Goal: Task Accomplishment & Management: Use online tool/utility

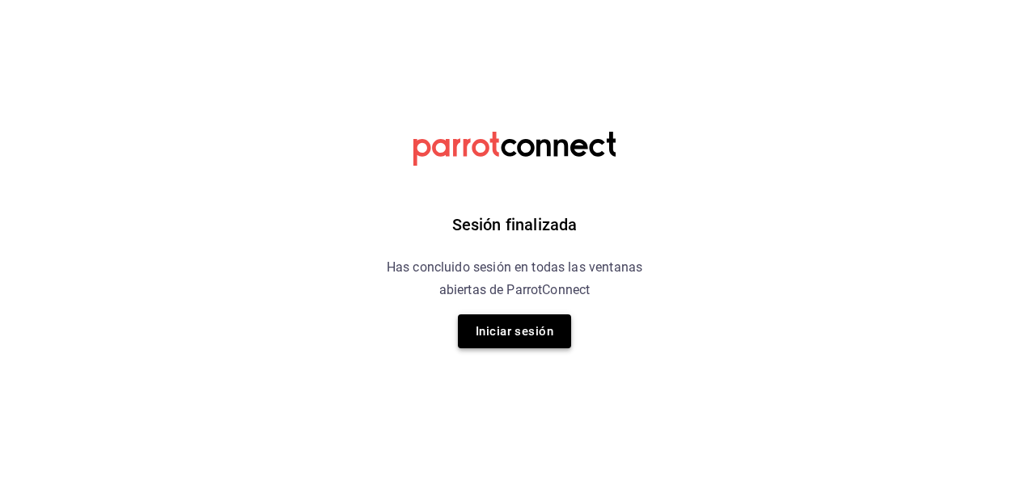
click at [483, 338] on button "Iniciar sesión" at bounding box center [514, 332] width 113 height 34
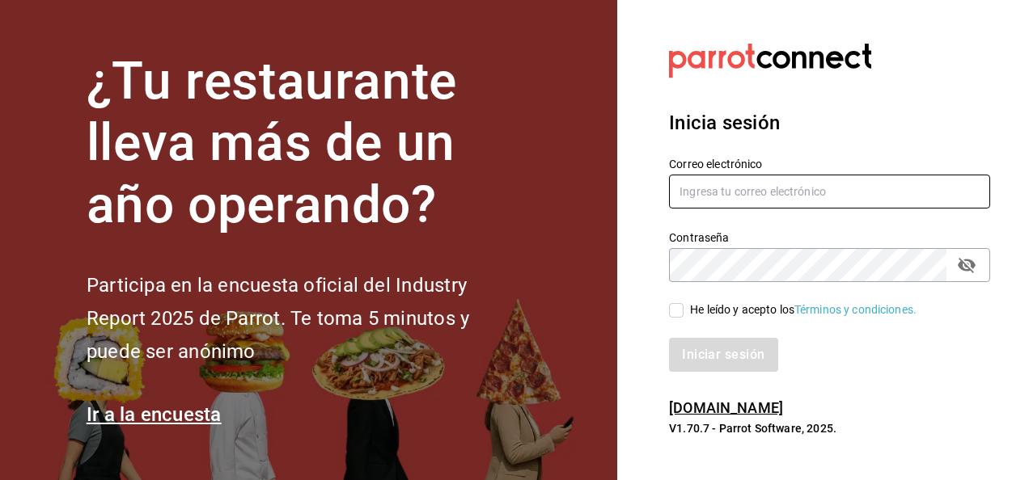
type input "mario.nino@grupocosteno.com"
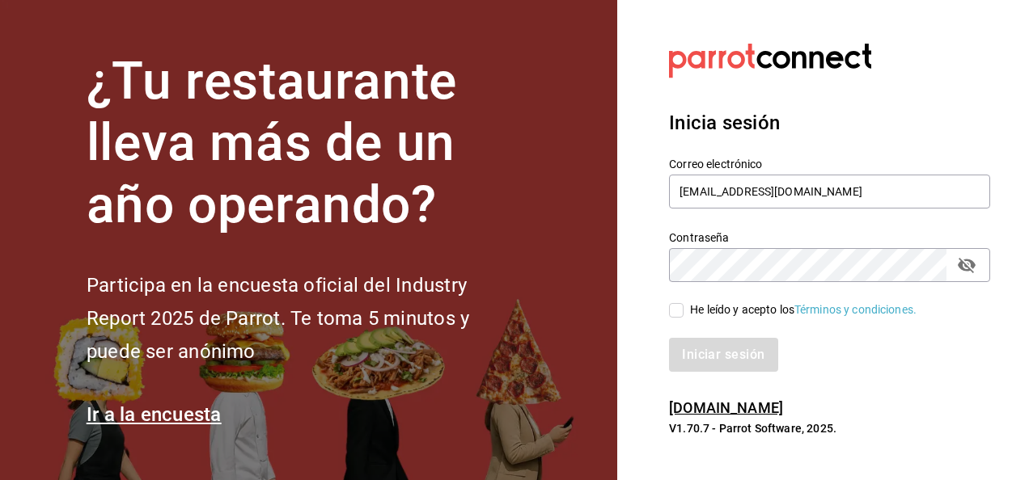
click at [683, 312] on input "He leído y acepto los Términos y condiciones." at bounding box center [676, 310] width 15 height 15
checkbox input "true"
click at [712, 344] on button "Iniciar sesión" at bounding box center [724, 355] width 110 height 34
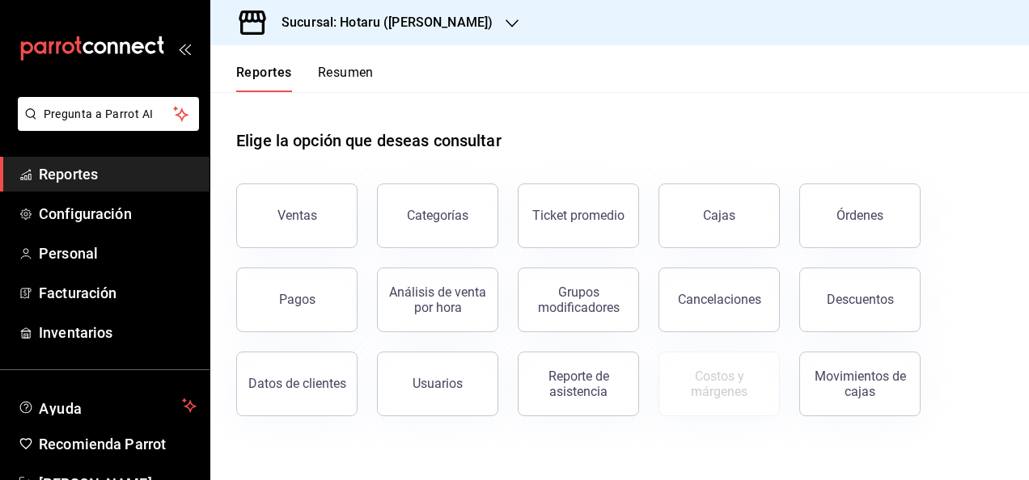
click at [420, 40] on div "Sucursal: Hotaru ([PERSON_NAME])" at bounding box center [374, 22] width 302 height 45
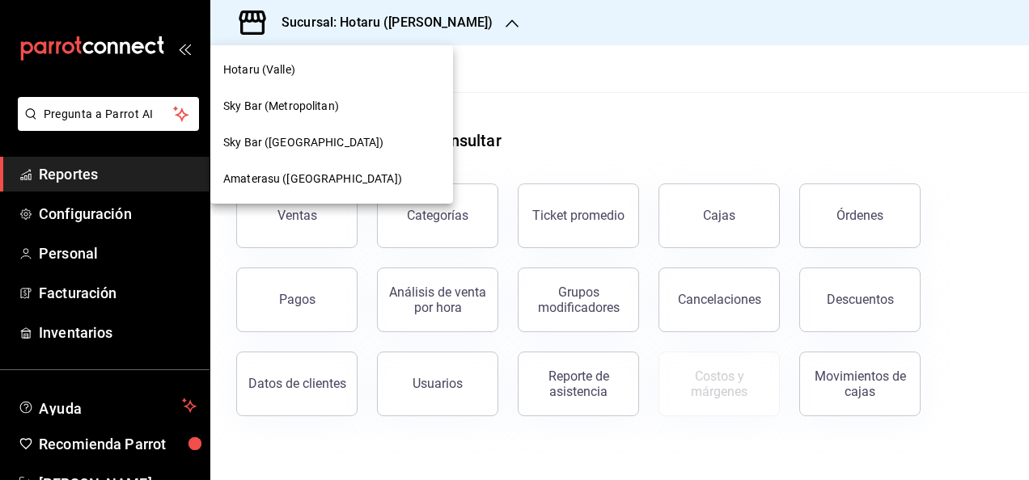
click at [324, 194] on div "Amaterasu (Metropolitan)" at bounding box center [331, 179] width 243 height 36
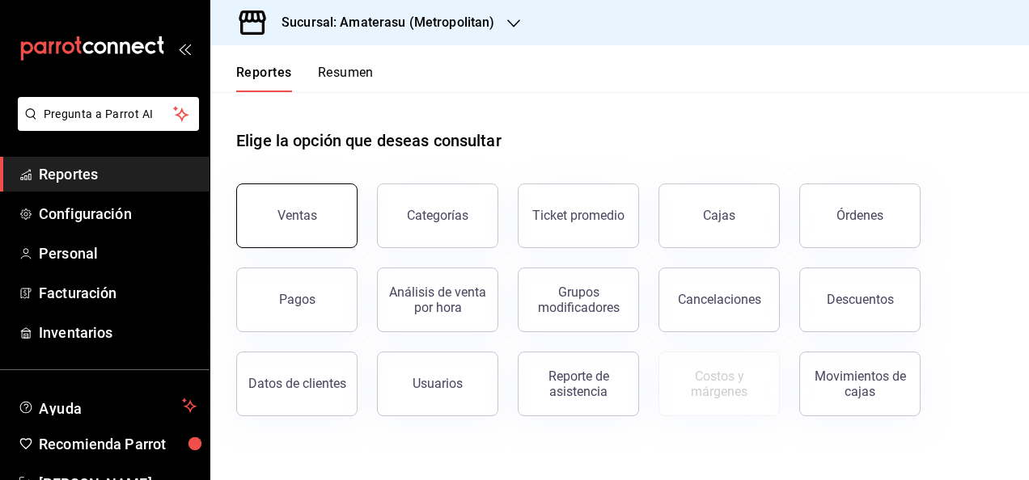
click at [315, 212] on button "Ventas" at bounding box center [296, 216] width 121 height 65
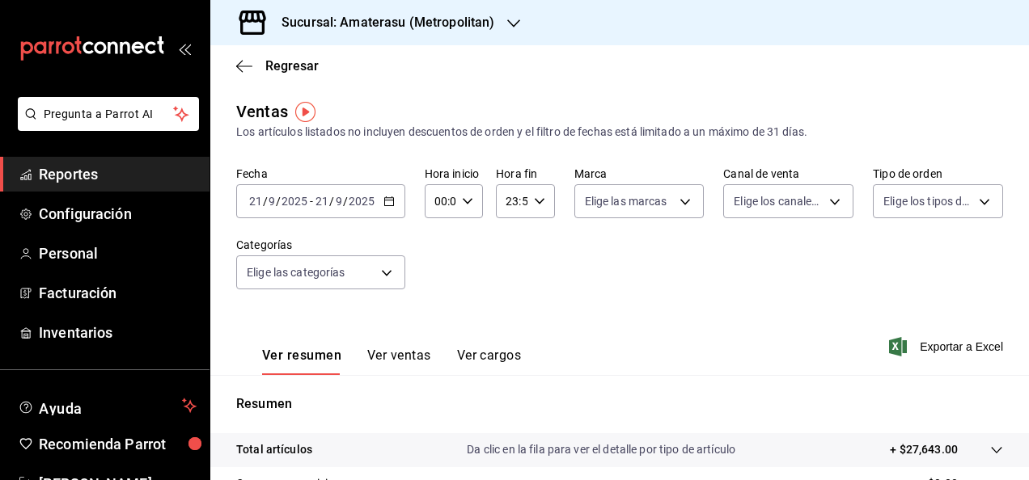
click at [389, 207] on icon "button" at bounding box center [388, 201] width 11 height 11
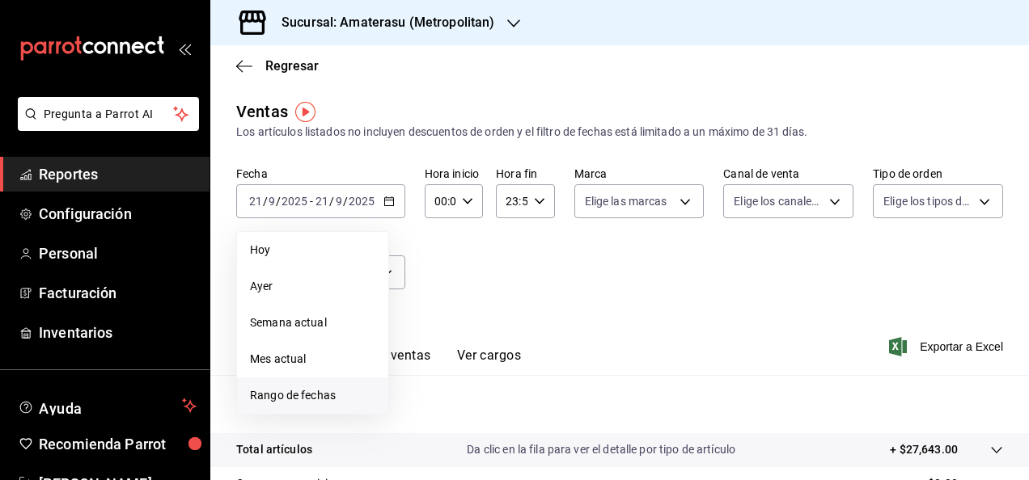
click at [340, 396] on span "Rango de fechas" at bounding box center [312, 395] width 125 height 17
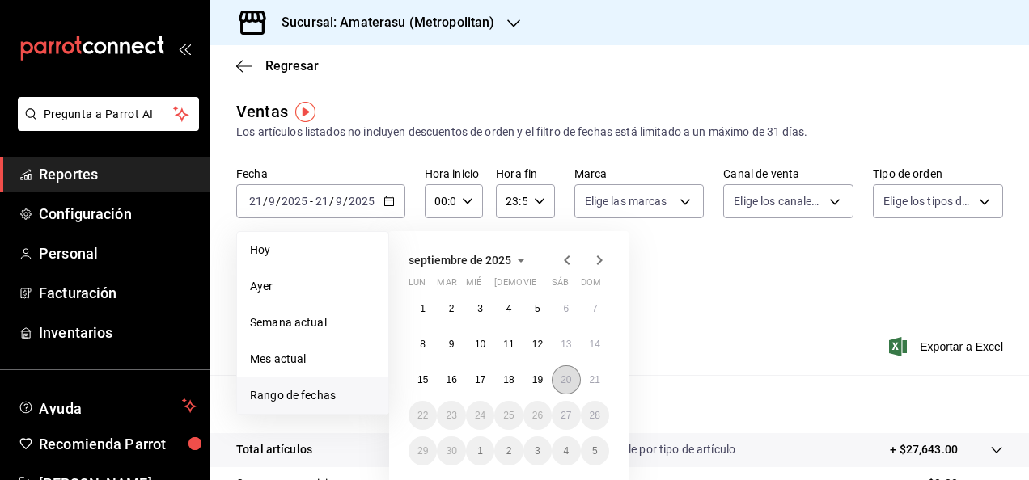
click at [574, 382] on button "20" at bounding box center [565, 380] width 28 height 29
click at [592, 382] on abbr "21" at bounding box center [595, 379] width 11 height 11
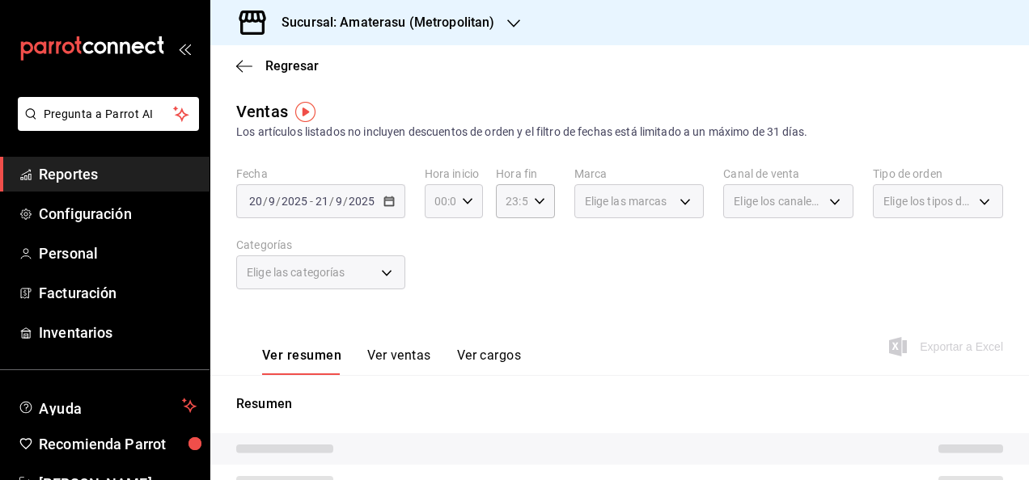
click at [471, 208] on div "00:00 Hora inicio" at bounding box center [454, 201] width 58 height 34
click at [471, 208] on div at bounding box center [514, 240] width 1029 height 480
click at [471, 208] on div "00:00 Hora inicio" at bounding box center [454, 201] width 58 height 34
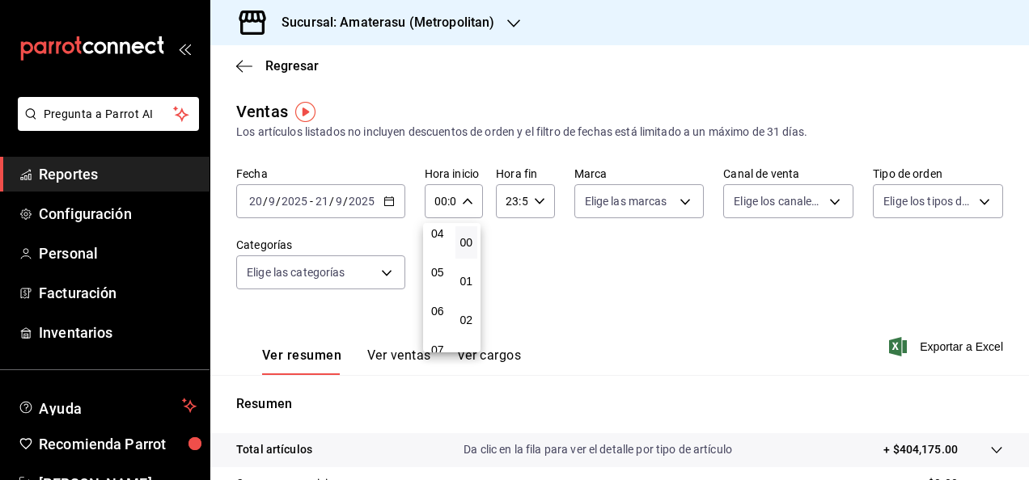
scroll to position [167, 0]
click at [439, 270] on span "05" at bounding box center [437, 270] width 3 height 13
type input "05:00"
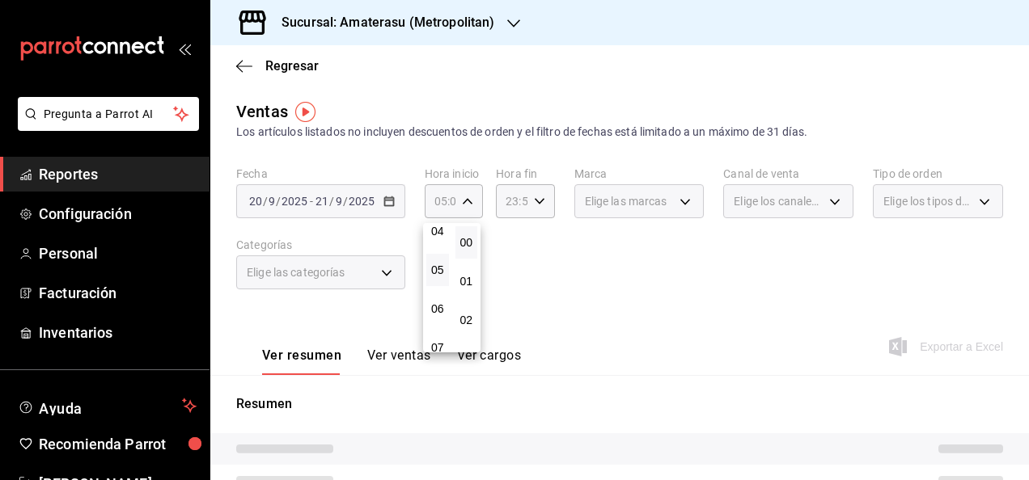
click at [640, 283] on div at bounding box center [514, 240] width 1029 height 480
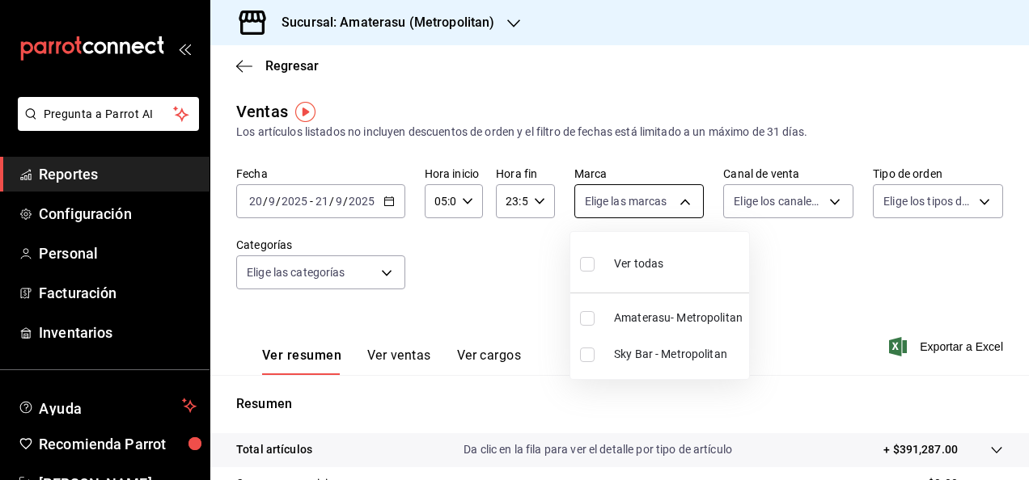
click at [678, 215] on body "Pregunta a Parrot AI Reportes Configuración Personal Facturación Inventarios Ay…" at bounding box center [514, 240] width 1029 height 480
click at [634, 353] on span "Sky Bar - Metropolitan" at bounding box center [678, 354] width 129 height 17
type input "f3afaab8-8c3d-4e49-a299-af9bdf6027b2"
checkbox input "true"
click at [915, 349] on div at bounding box center [514, 240] width 1029 height 480
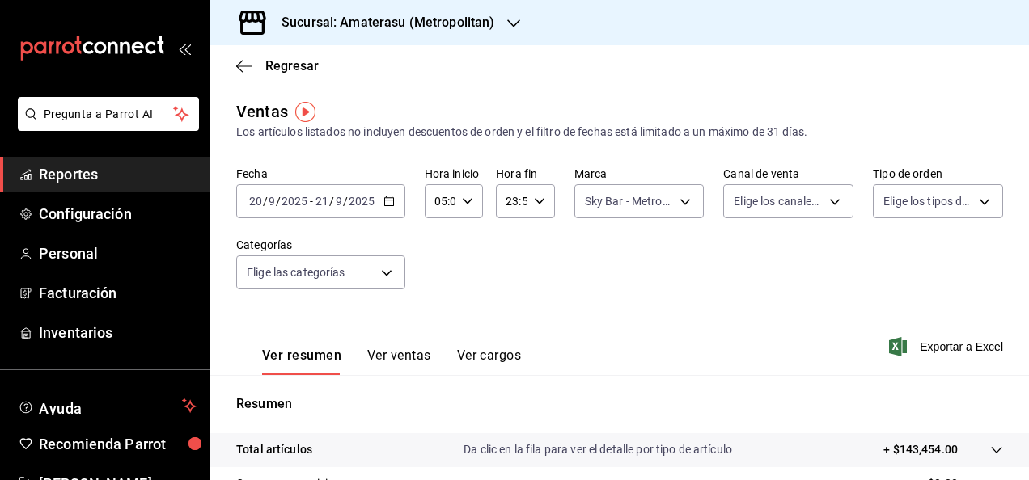
click at [915, 349] on div at bounding box center [514, 240] width 1029 height 480
click at [915, 349] on span "Exportar a Excel" at bounding box center [947, 346] width 111 height 19
